Goal: Task Accomplishment & Management: Manage account settings

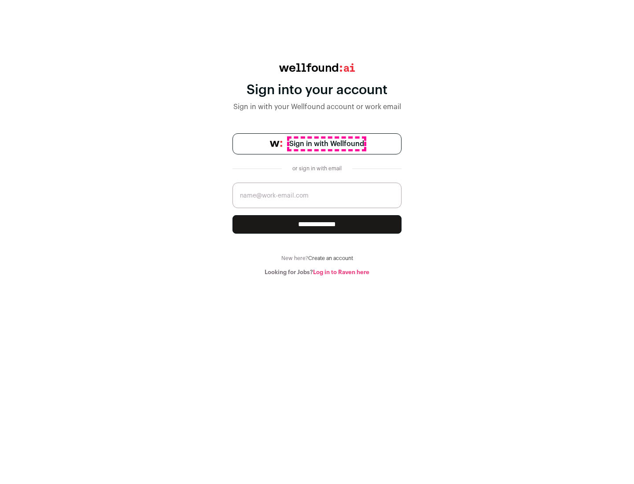
click at [326, 144] on span "Sign in with Wellfound" at bounding box center [326, 144] width 75 height 11
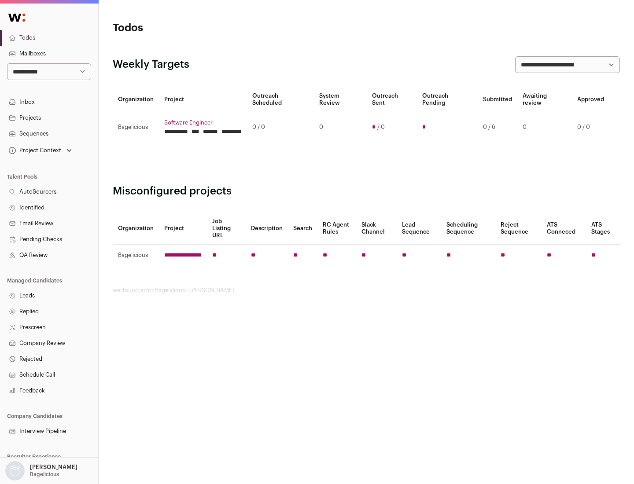
click at [49, 118] on link "Projects" at bounding box center [49, 118] width 98 height 16
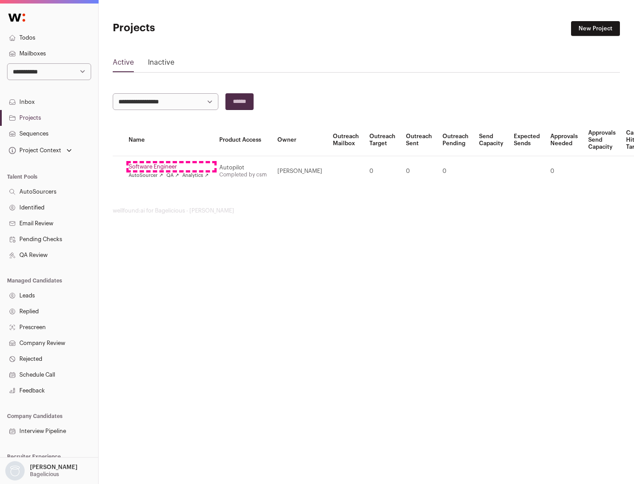
click at [171, 167] on link "Software Engineer" at bounding box center [169, 166] width 80 height 7
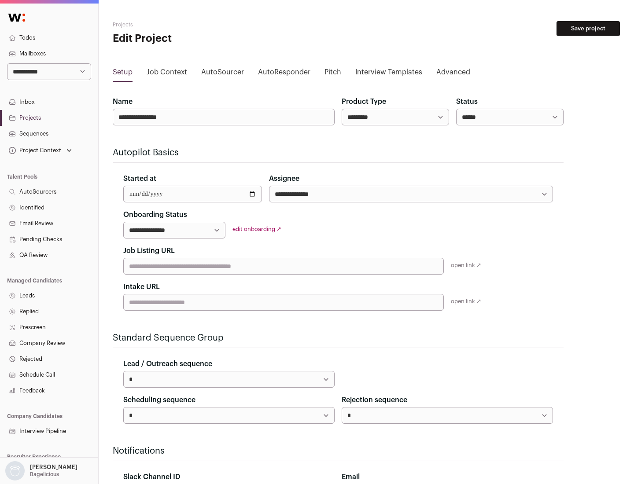
click at [588, 29] on button "Save project" at bounding box center [587, 28] width 63 height 15
